Goal: Task Accomplishment & Management: Use online tool/utility

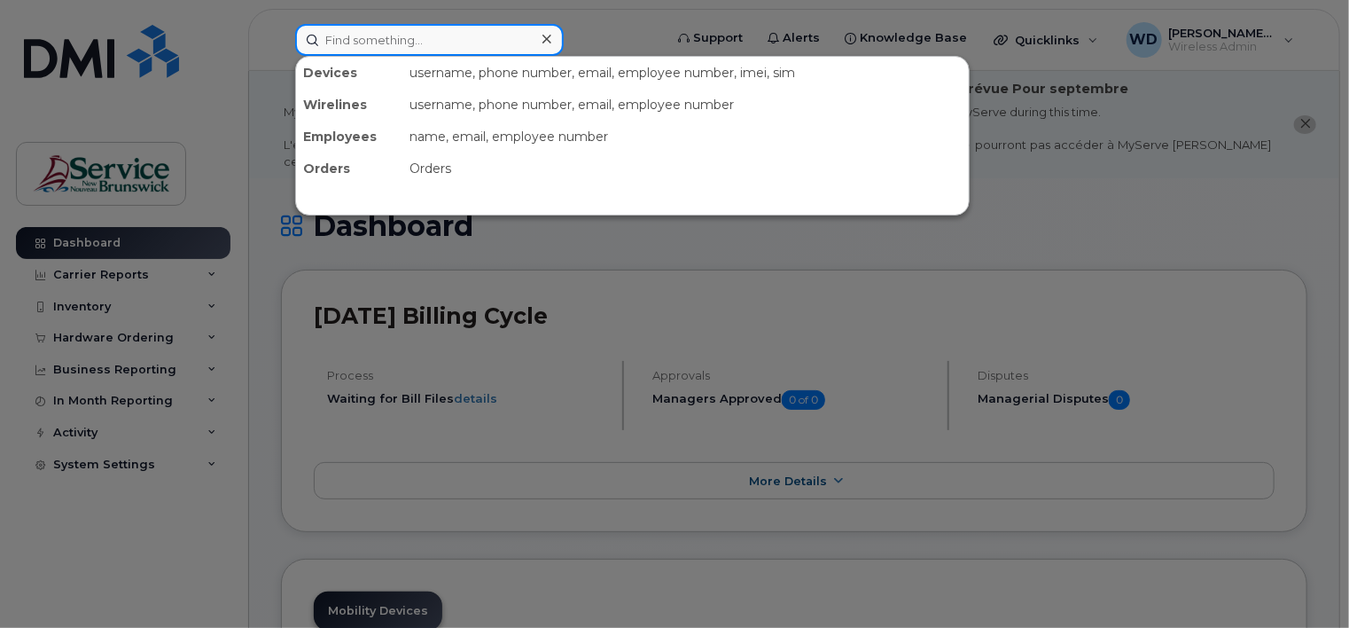
click at [365, 45] on input at bounding box center [429, 40] width 269 height 32
click at [160, 528] on div at bounding box center [674, 314] width 1349 height 628
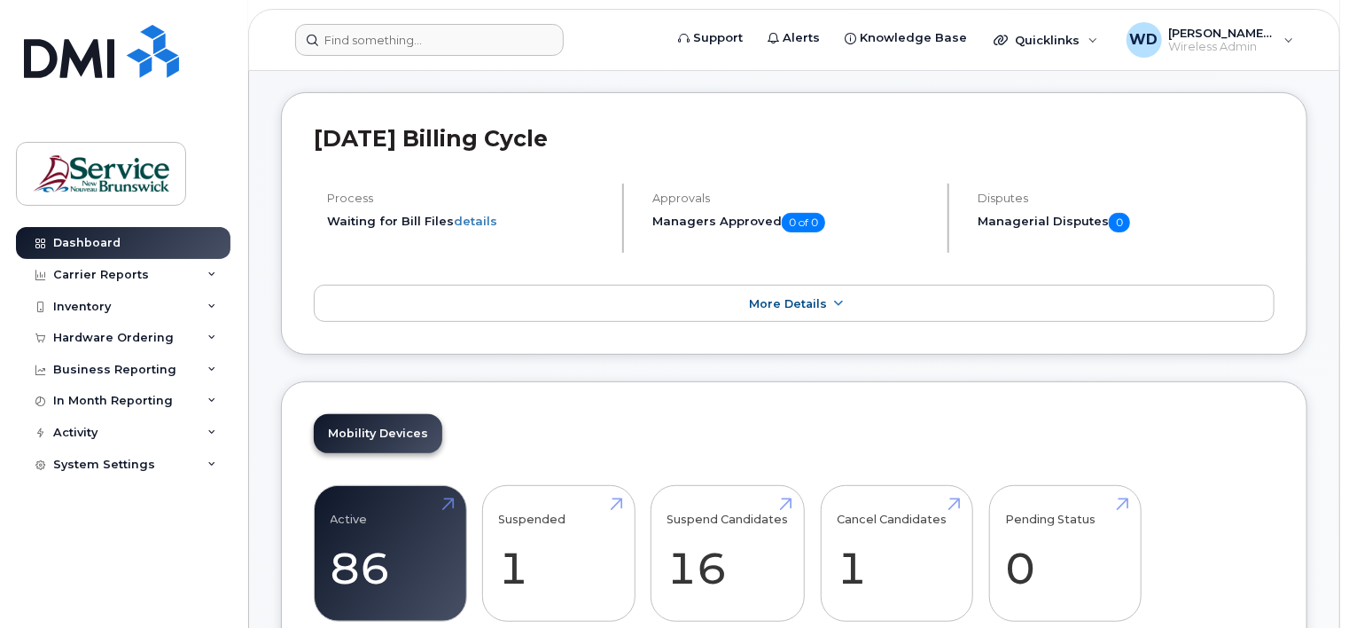
scroll to position [177, 0]
click at [439, 50] on input at bounding box center [429, 40] width 269 height 32
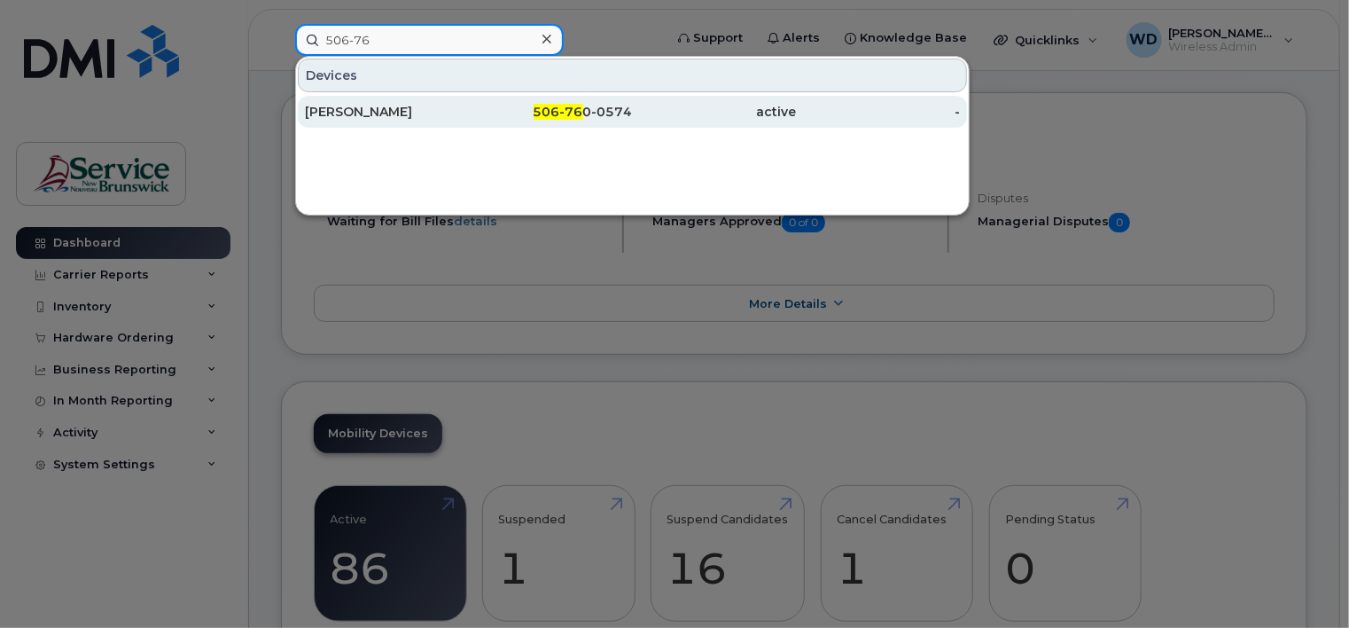
type input "506-76"
click at [582, 107] on span "506-76" at bounding box center [559, 112] width 50 height 16
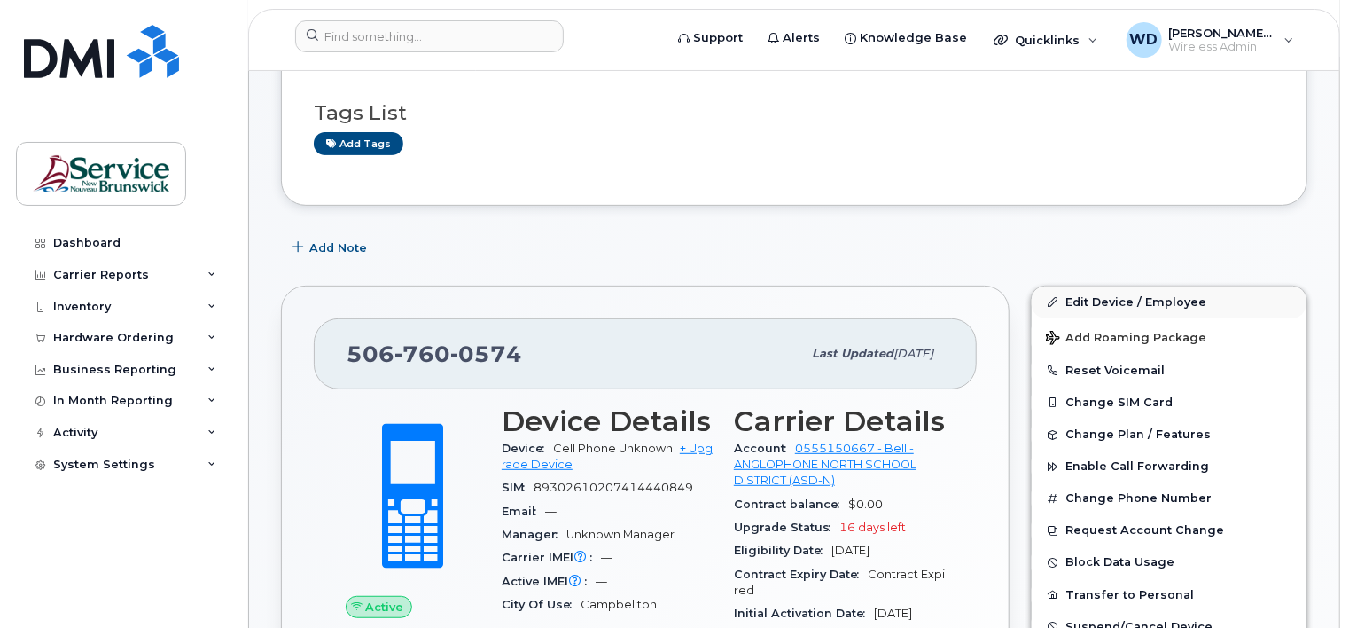
scroll to position [266, 0]
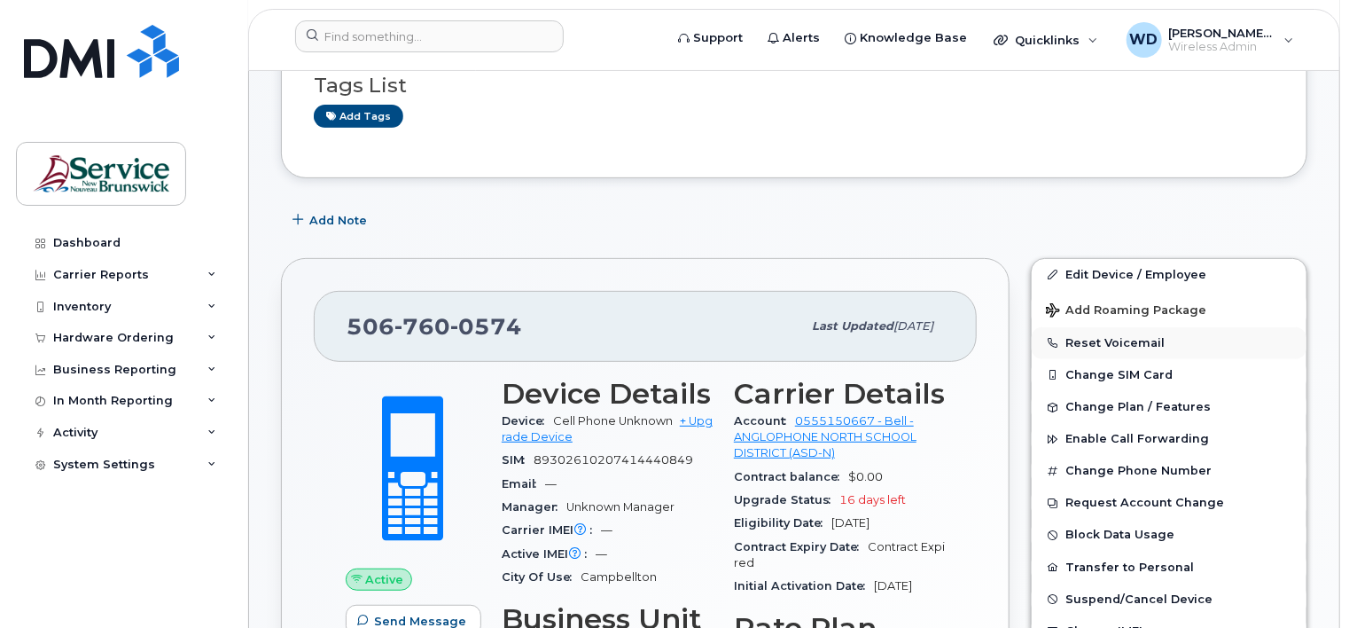
click at [1131, 327] on button "Reset Voicemail" at bounding box center [1169, 343] width 275 height 32
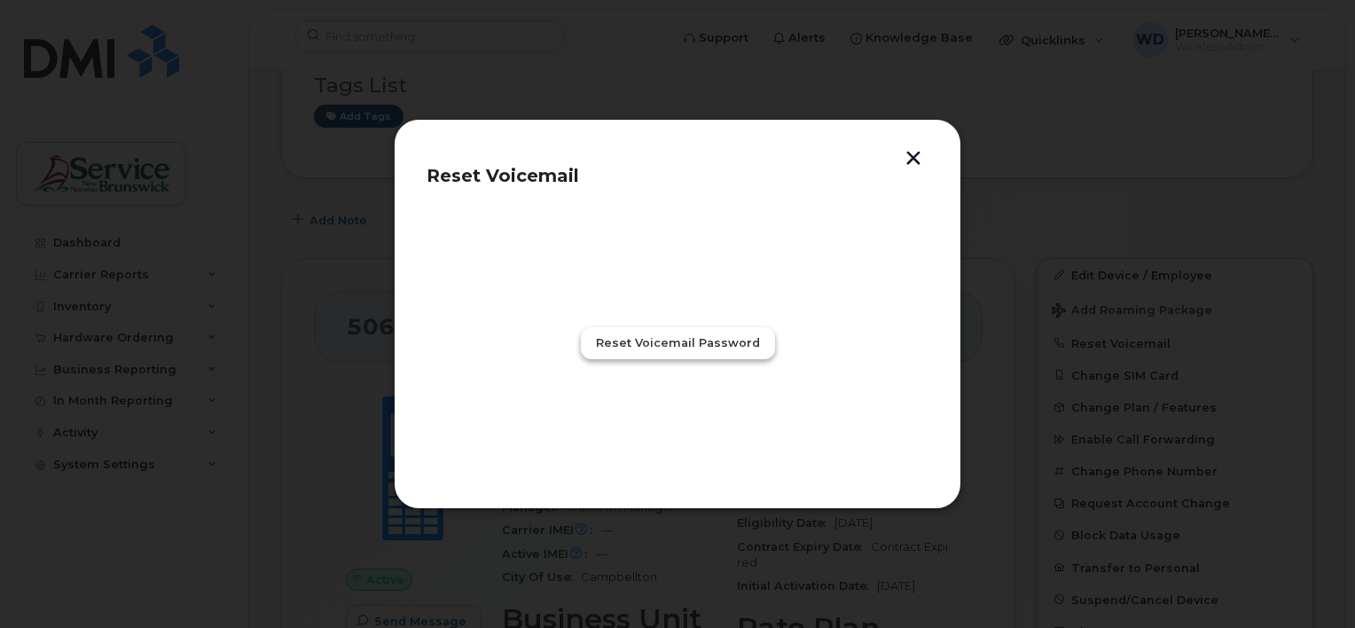
click at [682, 340] on span "Reset Voicemail Password" at bounding box center [678, 342] width 164 height 17
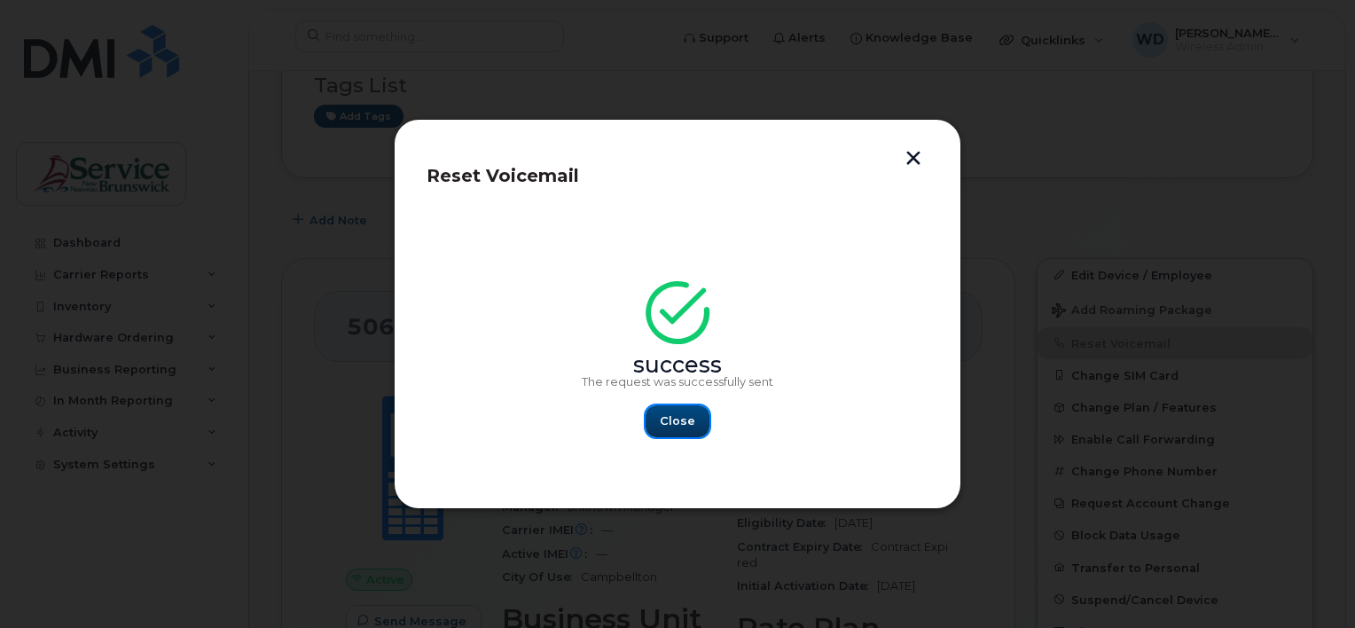
click at [691, 419] on span "Close" at bounding box center [677, 420] width 35 height 17
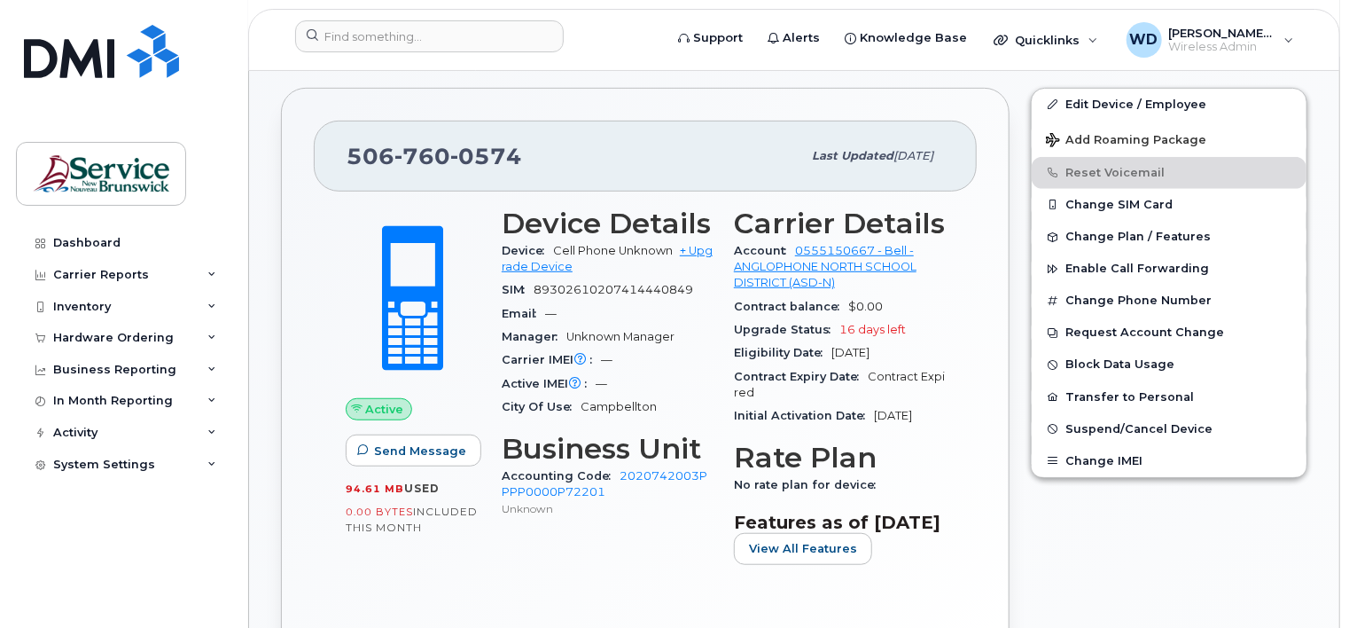
scroll to position [443, 0]
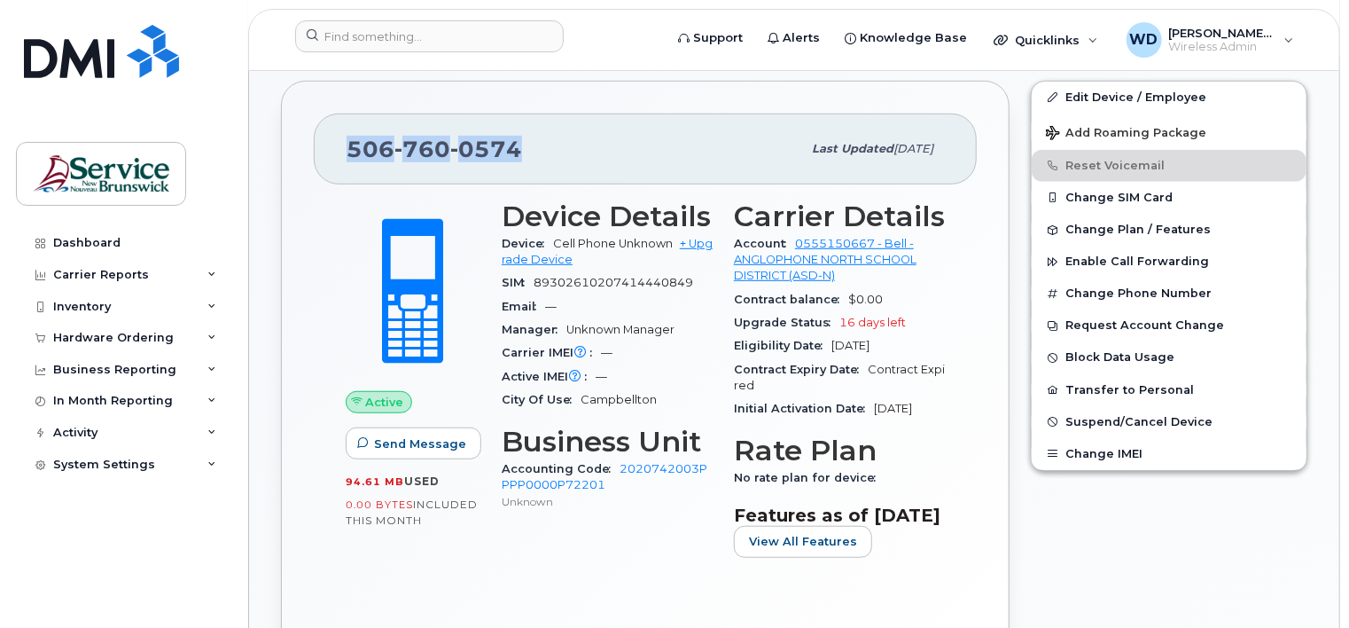
drag, startPoint x: 353, startPoint y: 125, endPoint x: 527, endPoint y: 138, distance: 174.3
click at [527, 138] on div "506 760 0574" at bounding box center [574, 148] width 455 height 37
copy span "506 760 0574"
click at [580, 530] on div "Device Details Device Cell Phone Unknown + Upgrade Device SIM 89302610207414440…" at bounding box center [607, 386] width 232 height 393
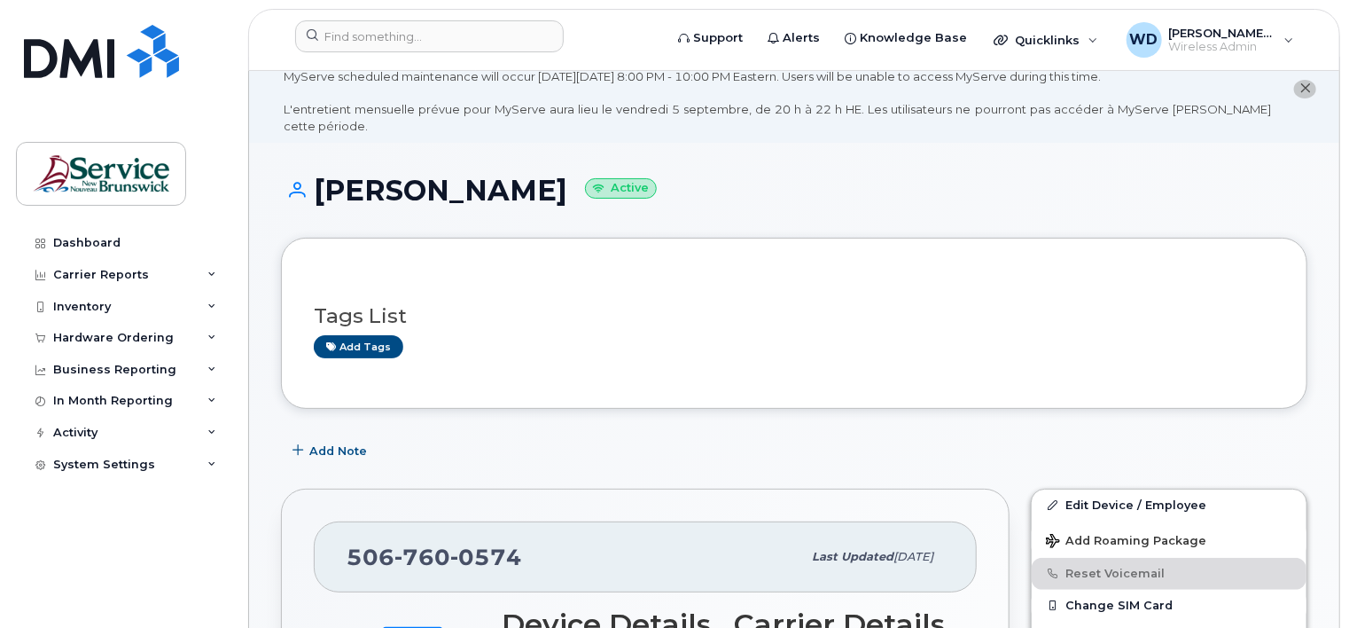
scroll to position [0, 0]
